Goal: Information Seeking & Learning: Learn about a topic

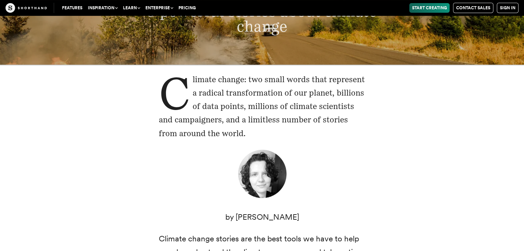
scroll to position [107, 0]
click at [167, 76] on p "Climate change: two small words that represent a radical transformation of our …" at bounding box center [262, 106] width 207 height 67
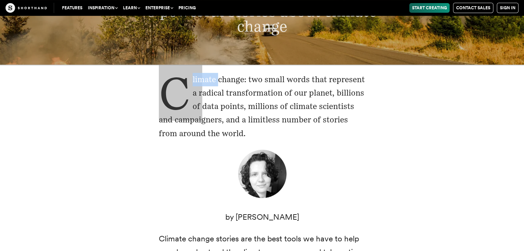
click at [167, 76] on p "Climate change: two small words that represent a radical transformation of our …" at bounding box center [262, 106] width 207 height 67
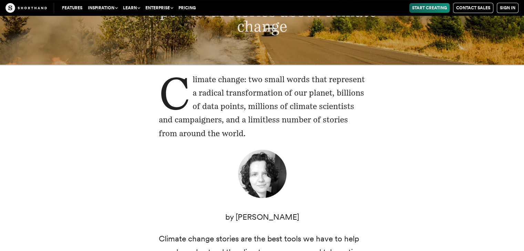
click at [231, 111] on p "Climate change: two small words that represent a radical transformation of our …" at bounding box center [262, 106] width 207 height 67
click at [192, 78] on p "Climate change: two small words that represent a radical transformation of our …" at bounding box center [262, 106] width 207 height 67
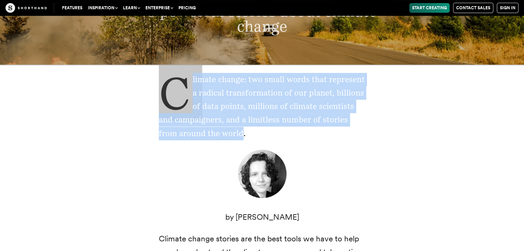
drag, startPoint x: 192, startPoint y: 78, endPoint x: 238, endPoint y: 132, distance: 70.8
click at [238, 132] on p "Climate change: two small words that represent a radical transformation of our …" at bounding box center [262, 106] width 207 height 67
copy p "Climate change: two small words that represent a radical transformation of our …"
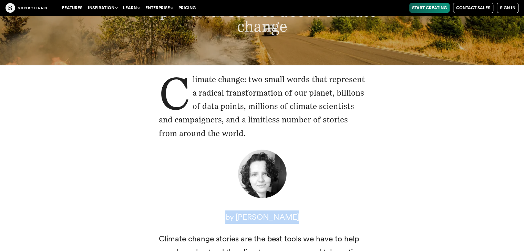
drag, startPoint x: 231, startPoint y: 217, endPoint x: 299, endPoint y: 214, distance: 67.9
click at [299, 214] on p "by [PERSON_NAME]" at bounding box center [262, 217] width 207 height 13
copy p "by [PERSON_NAME]"
click at [211, 167] on figure at bounding box center [262, 176] width 207 height 54
drag, startPoint x: 173, startPoint y: 76, endPoint x: 256, endPoint y: 134, distance: 101.0
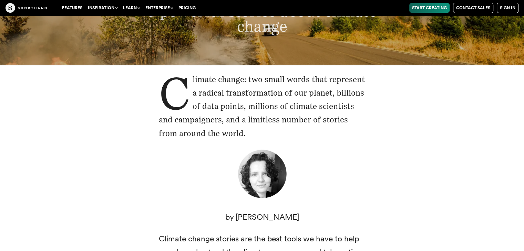
click at [256, 134] on p "Climate change: two small words that represent a radical transformation of our …" at bounding box center [262, 106] width 207 height 67
copy p "Climate change: two small words that represent a radical transformation of our …"
click at [344, 165] on figure at bounding box center [262, 176] width 207 height 54
drag, startPoint x: 513, startPoint y: 0, endPoint x: 360, endPoint y: 57, distance: 163.8
